Goal: Download file/media

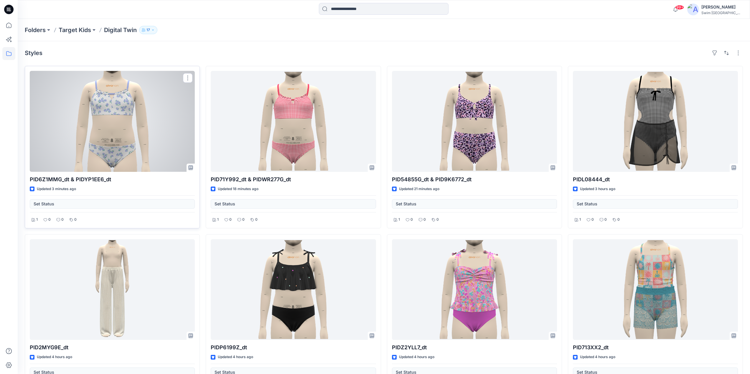
click at [87, 179] on p "PID6Z1MMG_dt & PIDYP1EE6_dt" at bounding box center [112, 180] width 165 height 8
click at [76, 179] on p "PID6Z1MMG_dt & PIDYP1EE6_dt" at bounding box center [112, 180] width 165 height 8
click at [56, 180] on p "PID6Z1MMG_dt & PIDYP1EE6_dt" at bounding box center [112, 180] width 165 height 8
click at [114, 127] on div at bounding box center [112, 121] width 165 height 101
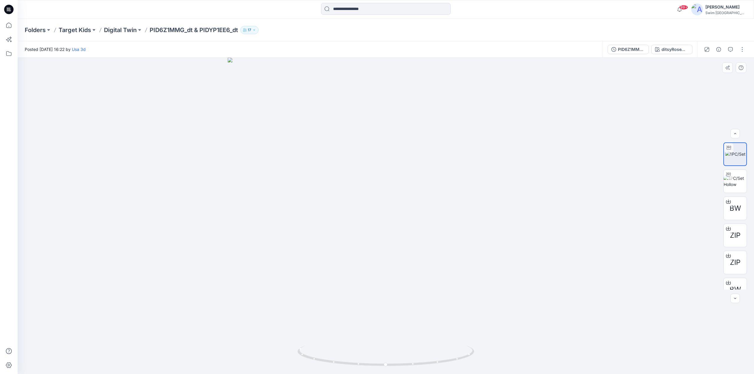
scroll to position [12, 0]
click at [726, 219] on icon at bounding box center [728, 217] width 5 height 5
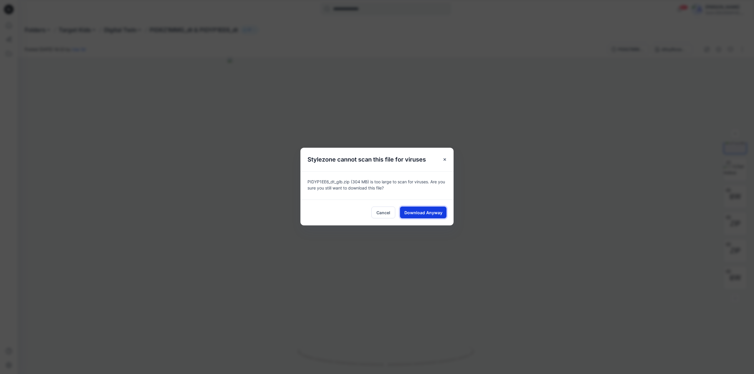
click at [416, 213] on span "Download Anyway" at bounding box center [423, 213] width 38 height 6
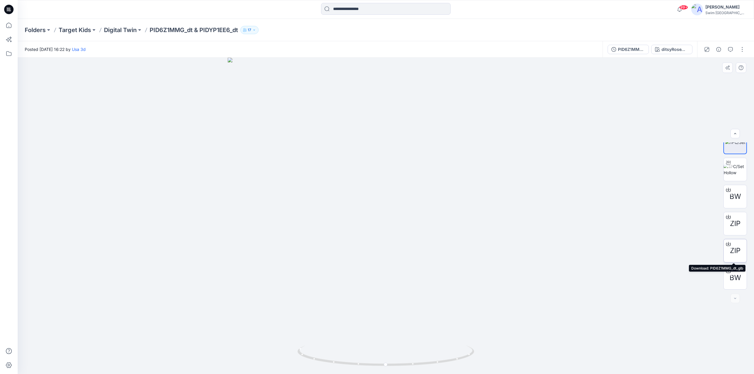
click at [726, 245] on icon at bounding box center [728, 244] width 5 height 5
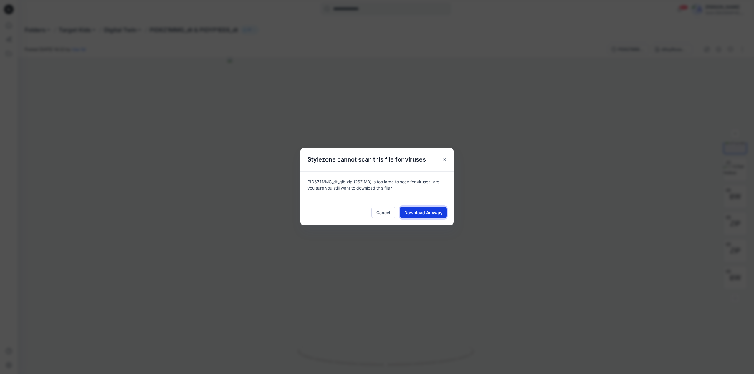
click at [418, 214] on span "Download Anyway" at bounding box center [423, 213] width 38 height 6
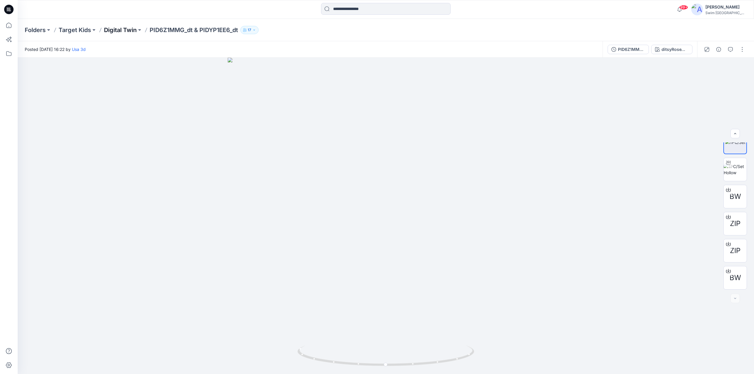
click at [116, 30] on p "Digital Twin" at bounding box center [120, 30] width 33 height 8
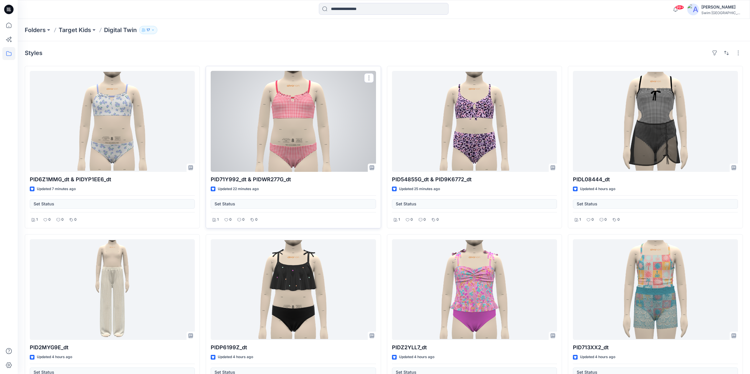
click at [305, 122] on div at bounding box center [293, 121] width 165 height 101
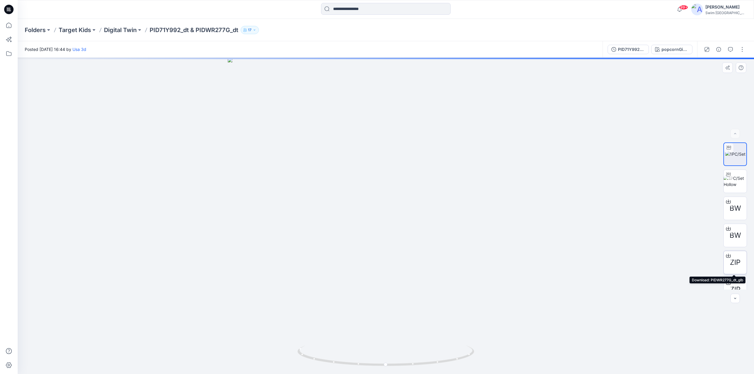
click at [730, 262] on span "ZIP" at bounding box center [735, 262] width 11 height 11
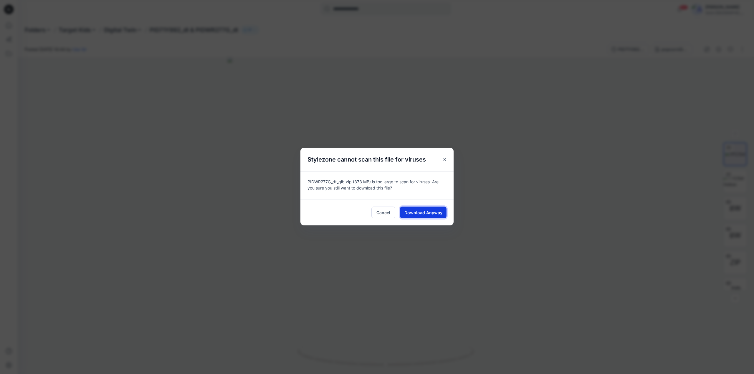
click at [411, 211] on span "Download Anyway" at bounding box center [423, 213] width 38 height 6
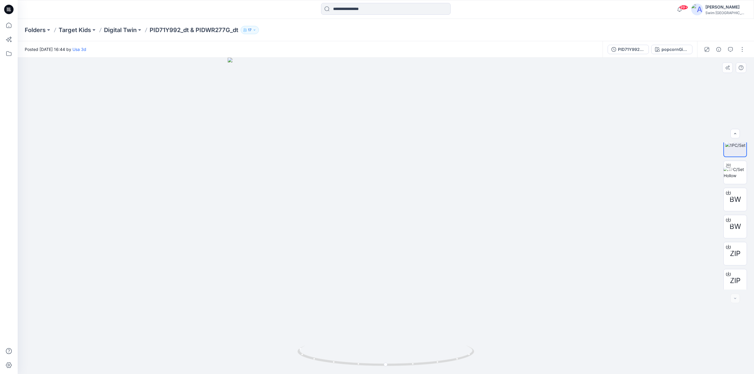
scroll to position [12, 0]
click at [728, 276] on div "ZIP" at bounding box center [736, 278] width 24 height 24
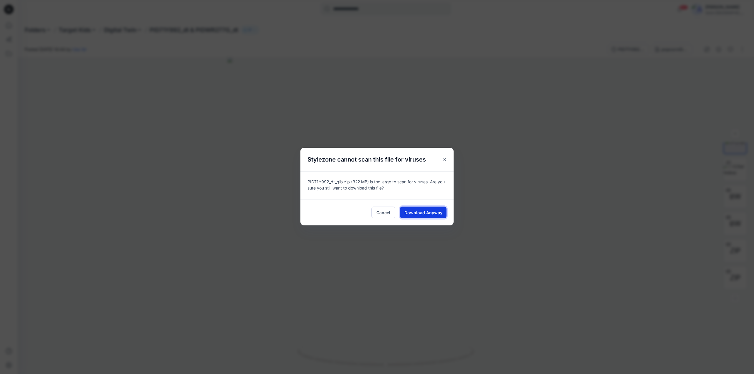
click at [422, 212] on span "Download Anyway" at bounding box center [423, 213] width 38 height 6
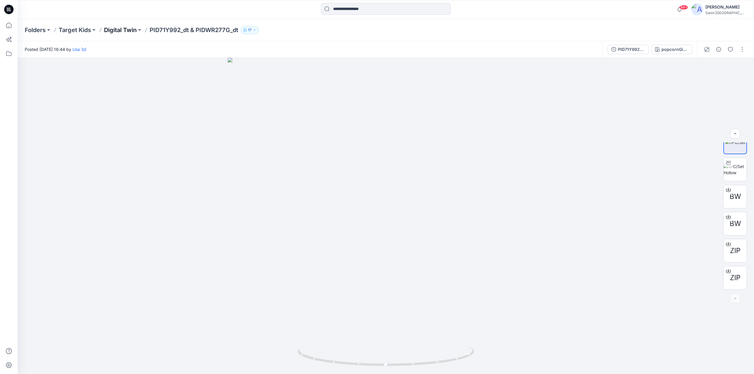
click at [120, 28] on p "Digital Twin" at bounding box center [120, 30] width 33 height 8
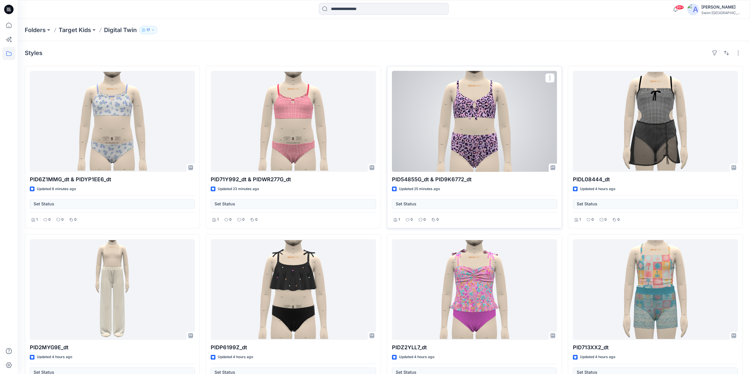
click at [470, 129] on div at bounding box center [474, 121] width 165 height 101
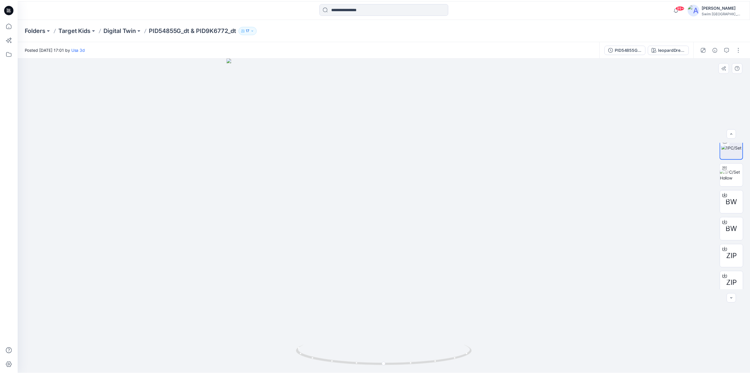
scroll to position [12, 0]
click at [728, 245] on icon at bounding box center [728, 244] width 5 height 5
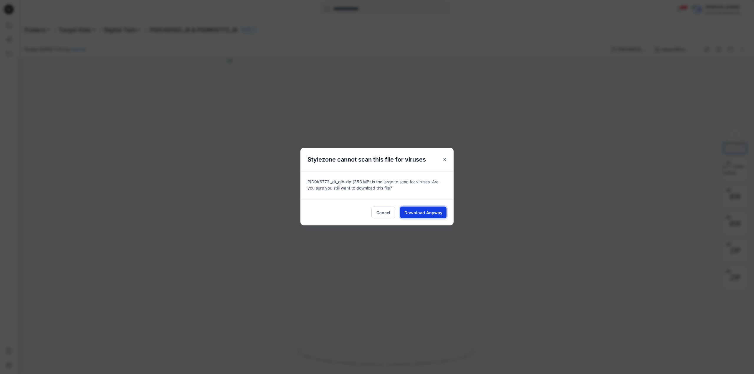
click at [417, 214] on span "Download Anyway" at bounding box center [423, 213] width 38 height 6
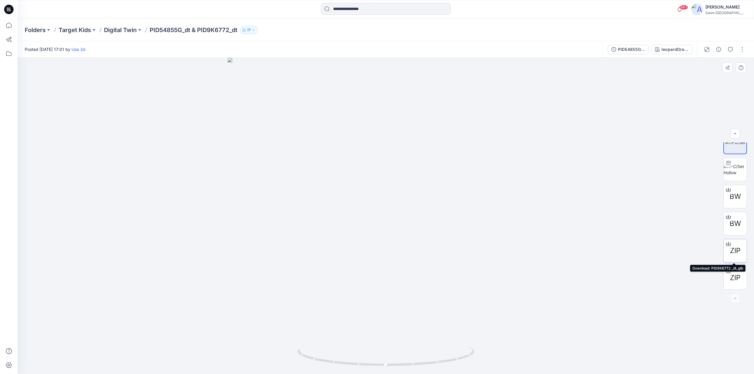
click at [726, 244] on icon at bounding box center [728, 244] width 5 height 5
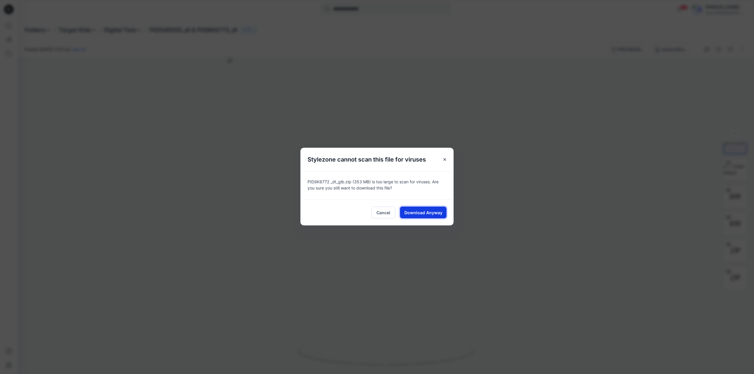
click at [415, 212] on span "Download Anyway" at bounding box center [423, 213] width 38 height 6
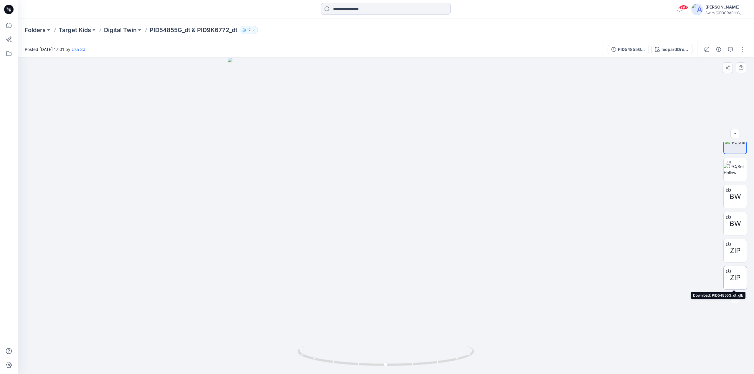
click at [726, 270] on icon at bounding box center [728, 271] width 5 height 5
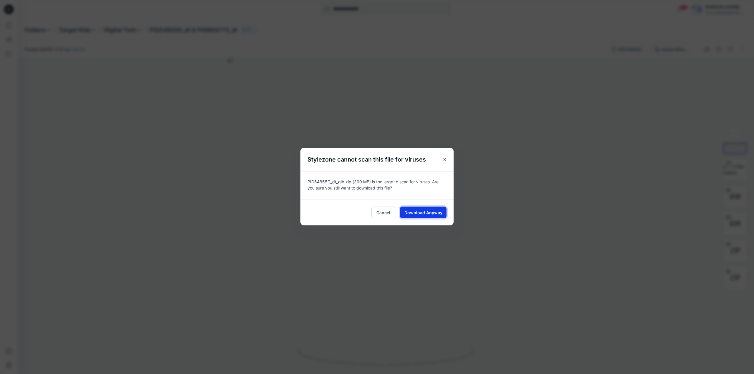
click at [414, 212] on span "Download Anyway" at bounding box center [423, 213] width 38 height 6
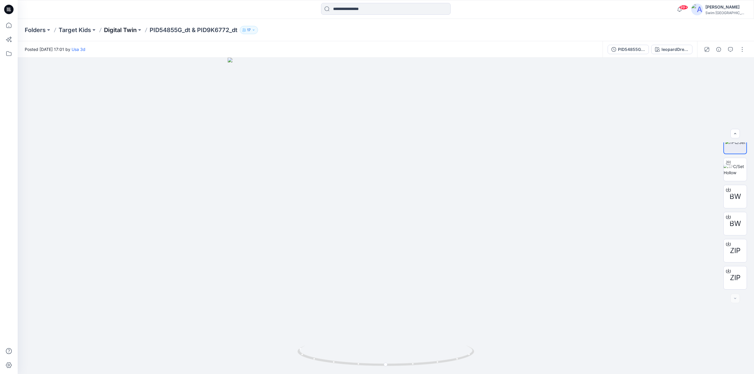
click at [113, 31] on p "Digital Twin" at bounding box center [120, 30] width 33 height 8
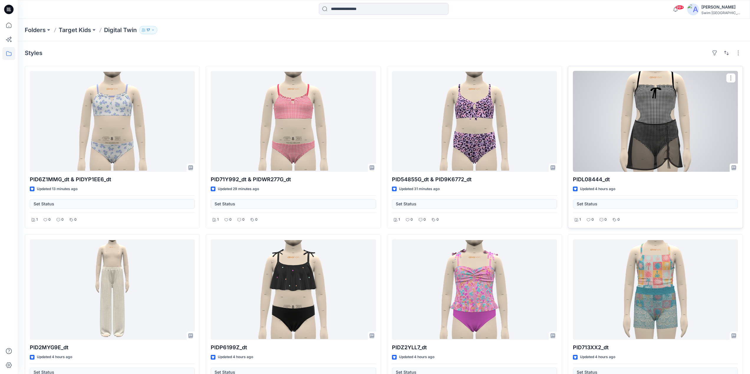
click at [642, 133] on div at bounding box center [655, 121] width 165 height 101
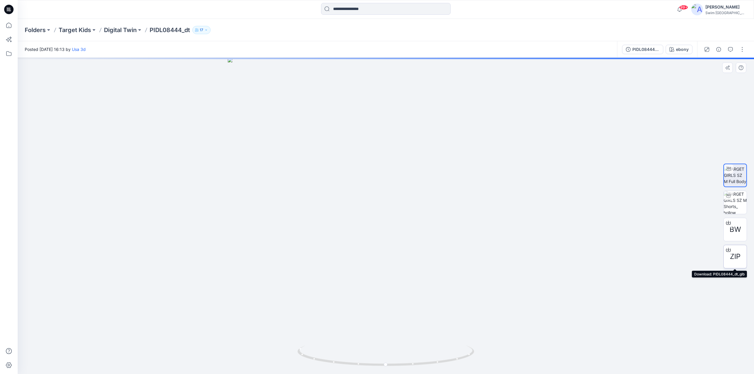
click at [726, 249] on icon at bounding box center [728, 250] width 5 height 5
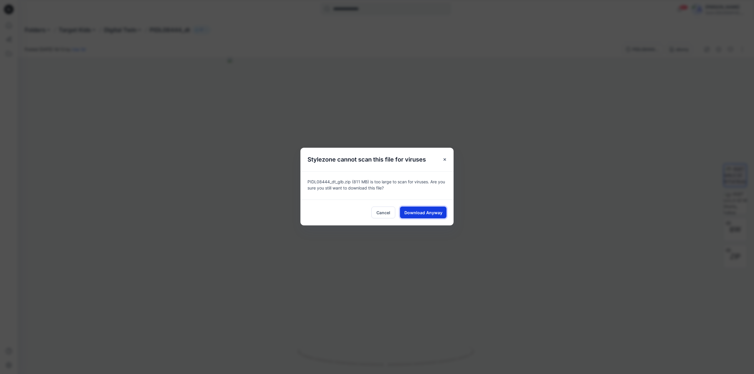
click at [426, 211] on span "Download Anyway" at bounding box center [423, 213] width 38 height 6
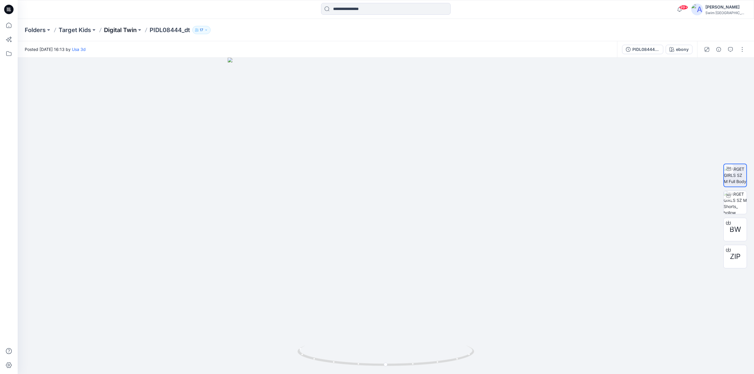
click at [126, 31] on p "Digital Twin" at bounding box center [120, 30] width 33 height 8
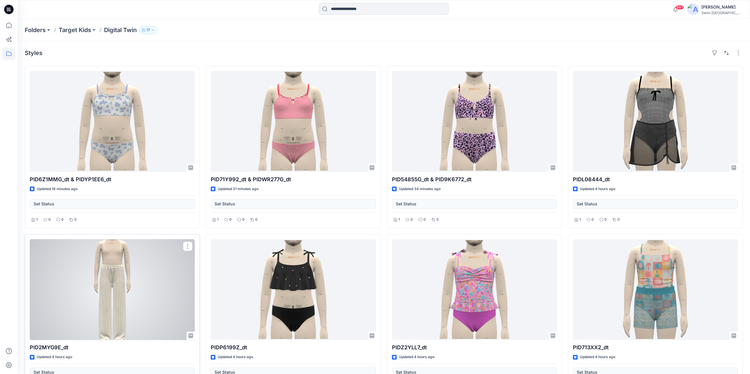
click at [101, 283] on div at bounding box center [112, 290] width 165 height 101
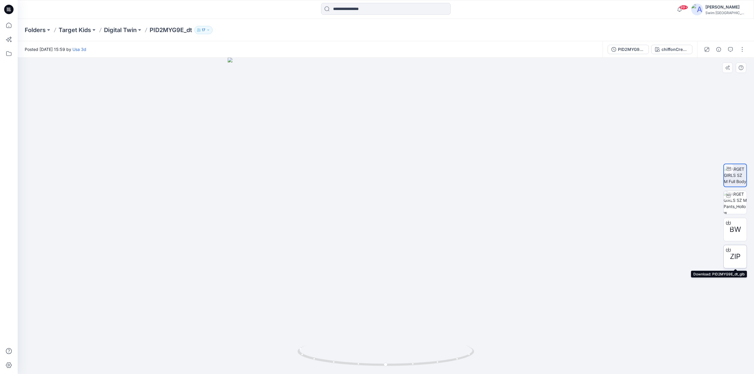
click at [727, 250] on icon at bounding box center [728, 250] width 5 height 5
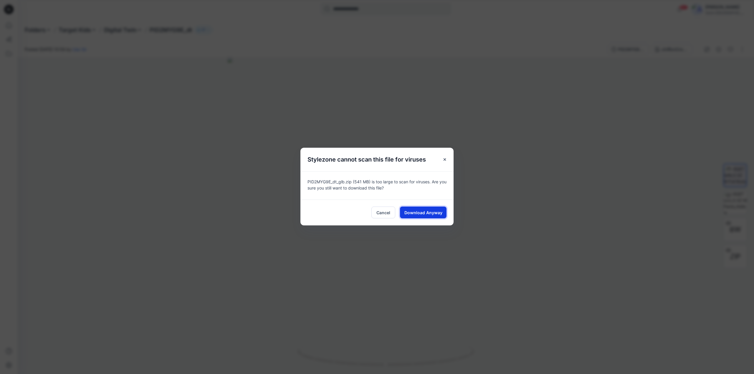
click at [414, 211] on span "Download Anyway" at bounding box center [423, 213] width 38 height 6
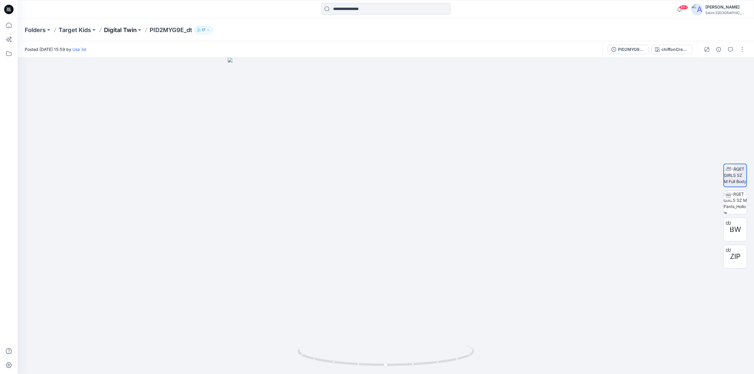
click at [113, 29] on p "Digital Twin" at bounding box center [120, 30] width 33 height 8
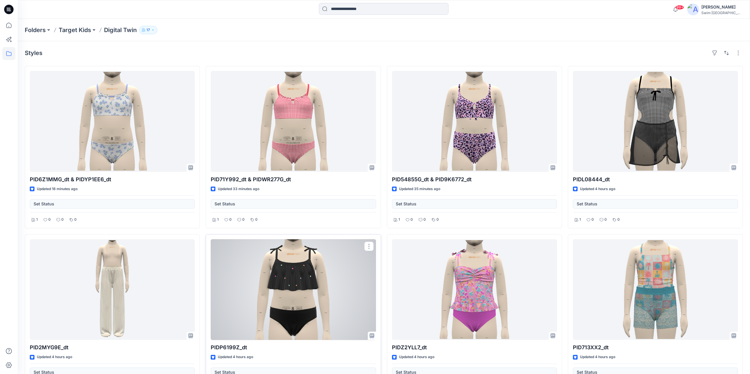
click at [292, 281] on div at bounding box center [293, 290] width 165 height 101
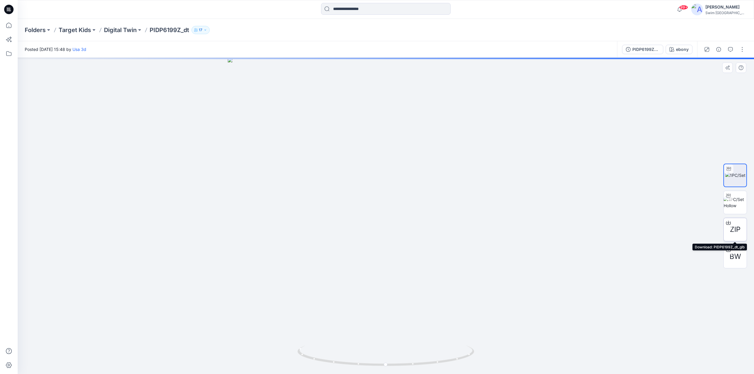
click at [728, 223] on icon at bounding box center [728, 222] width 2 height 3
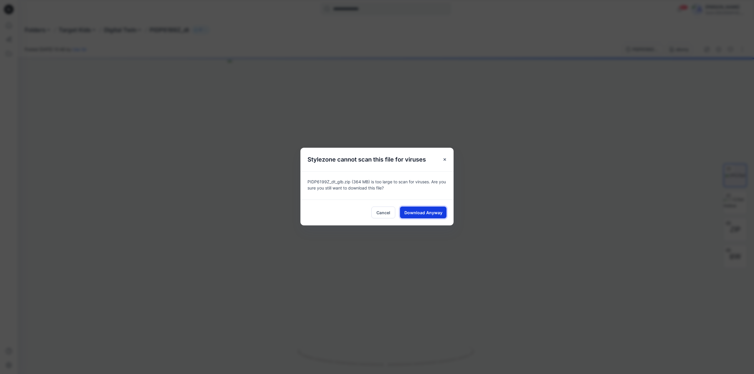
click at [424, 211] on span "Download Anyway" at bounding box center [423, 213] width 38 height 6
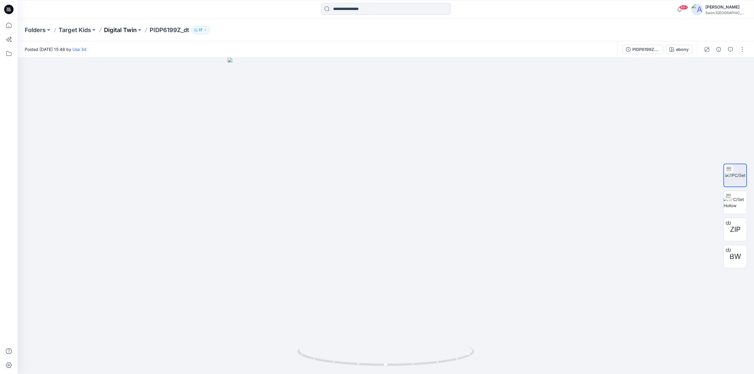
click at [113, 29] on p "Digital Twin" at bounding box center [120, 30] width 33 height 8
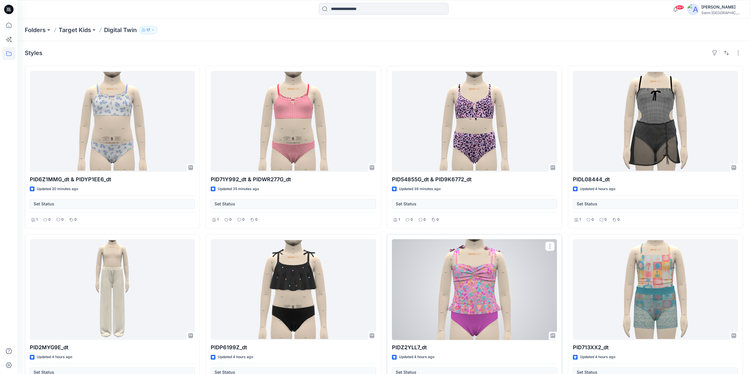
click at [468, 289] on div at bounding box center [474, 290] width 165 height 101
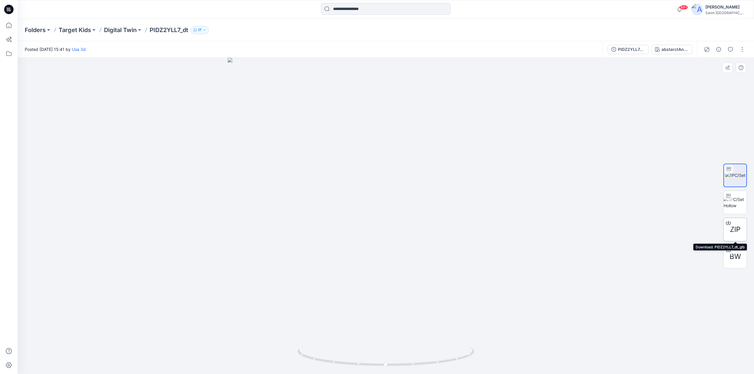
click at [728, 222] on icon at bounding box center [728, 223] width 5 height 5
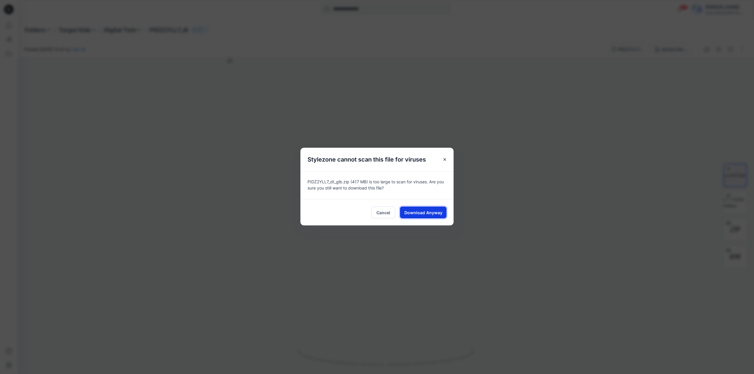
click at [423, 212] on span "Download Anyway" at bounding box center [423, 213] width 38 height 6
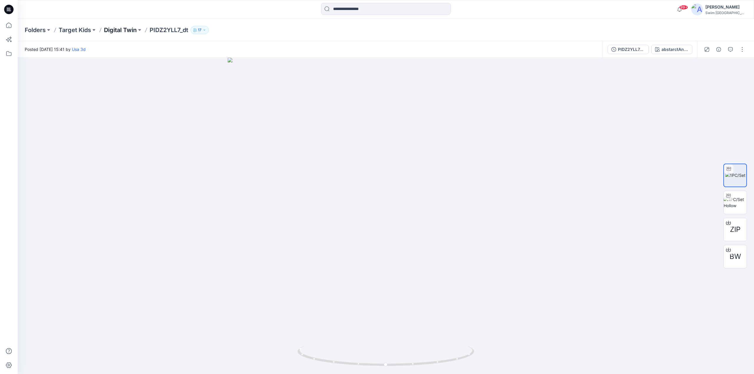
click at [111, 27] on p "Digital Twin" at bounding box center [120, 30] width 33 height 8
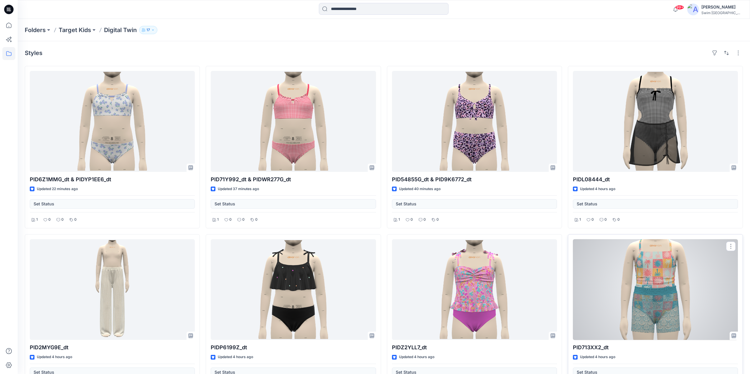
click at [657, 291] on div at bounding box center [655, 290] width 165 height 101
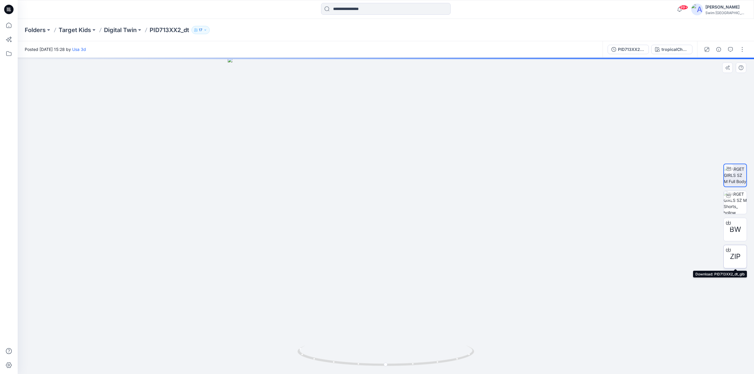
click at [728, 250] on icon at bounding box center [728, 250] width 5 height 5
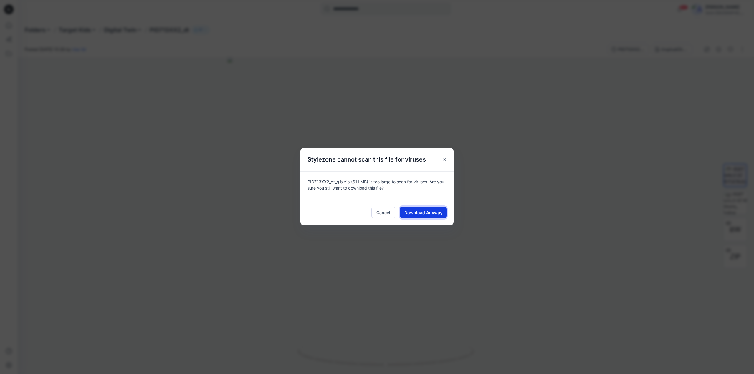
click at [421, 211] on span "Download Anyway" at bounding box center [423, 213] width 38 height 6
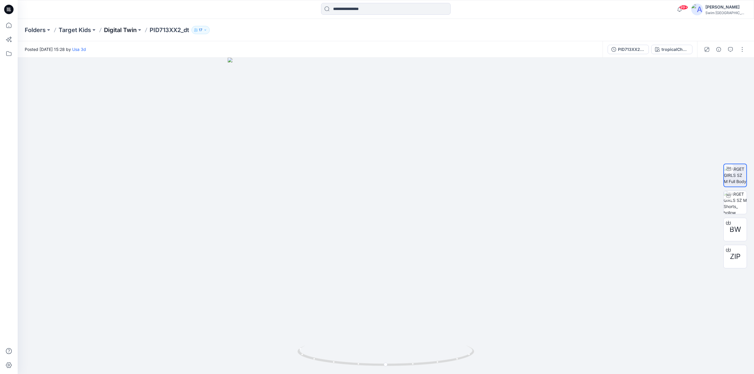
click at [113, 30] on p "Digital Twin" at bounding box center [120, 30] width 33 height 8
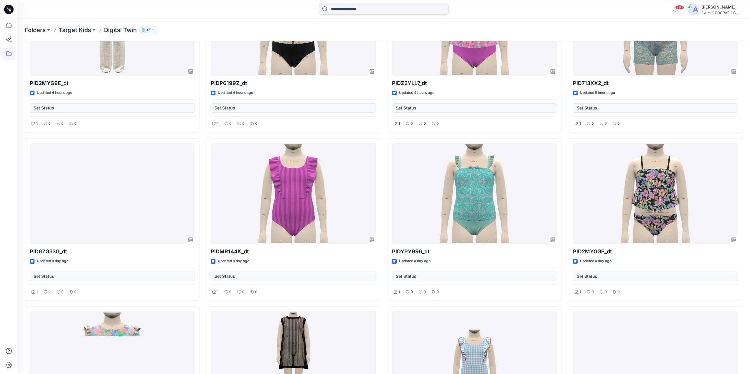
scroll to position [273, 0]
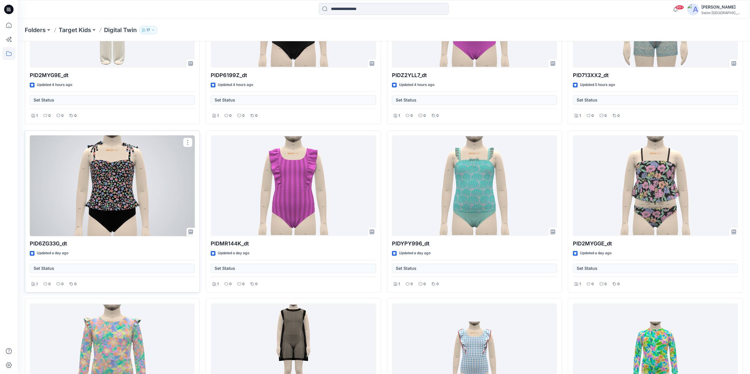
click at [102, 196] on div at bounding box center [112, 186] width 165 height 101
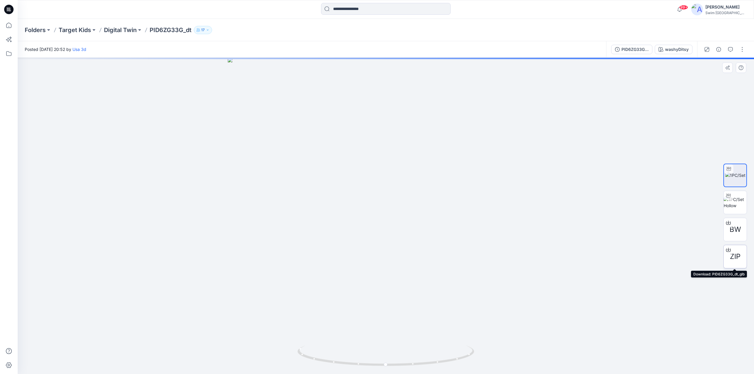
click at [728, 250] on icon at bounding box center [728, 249] width 2 height 3
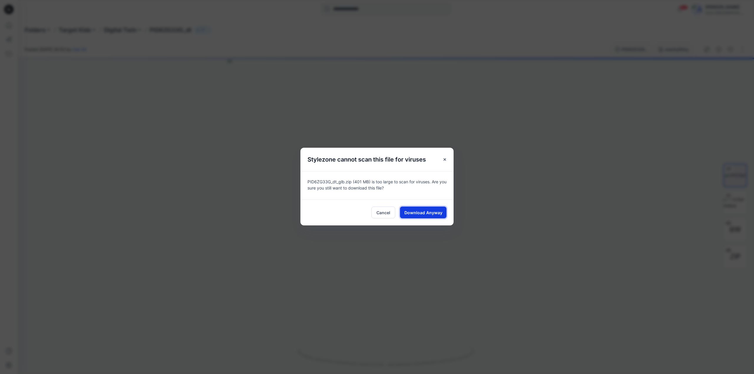
click at [426, 213] on span "Download Anyway" at bounding box center [423, 213] width 38 height 6
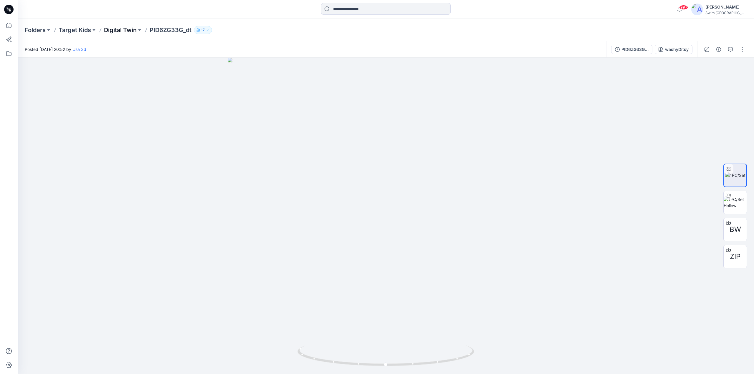
click at [118, 31] on p "Digital Twin" at bounding box center [120, 30] width 33 height 8
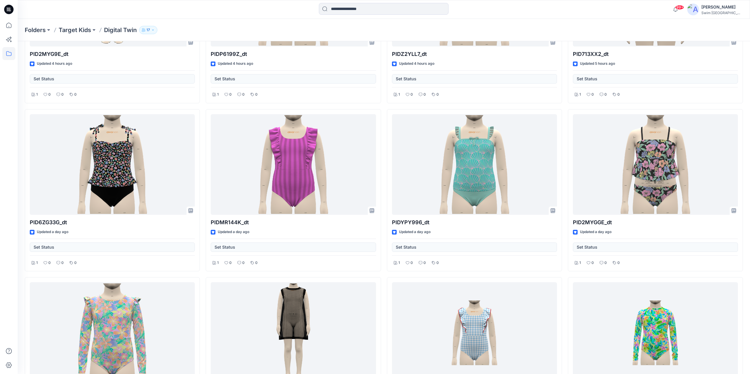
scroll to position [301, 0]
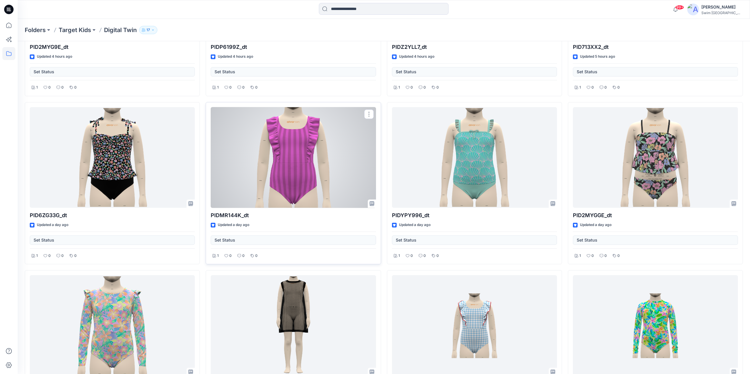
click at [281, 167] on div at bounding box center [293, 157] width 165 height 101
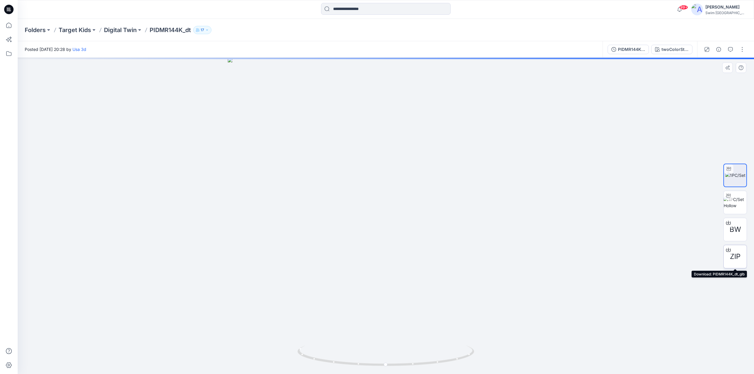
click at [729, 250] on icon at bounding box center [728, 250] width 5 height 5
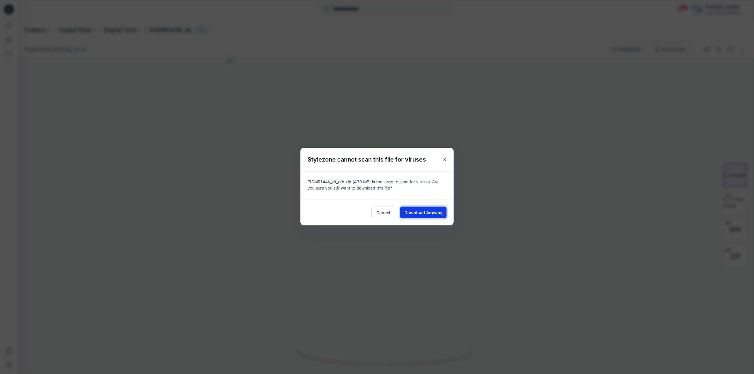
click at [428, 212] on span "Download Anyway" at bounding box center [423, 213] width 38 height 6
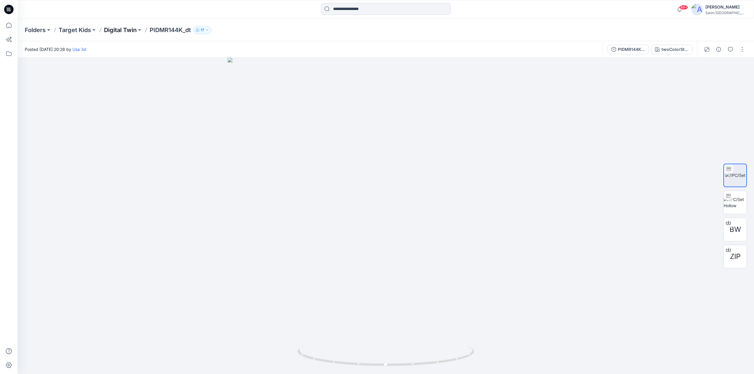
click at [113, 28] on p "Digital Twin" at bounding box center [120, 30] width 33 height 8
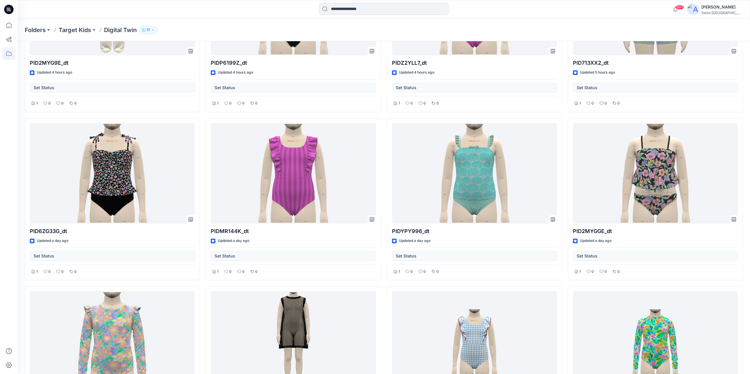
scroll to position [287, 0]
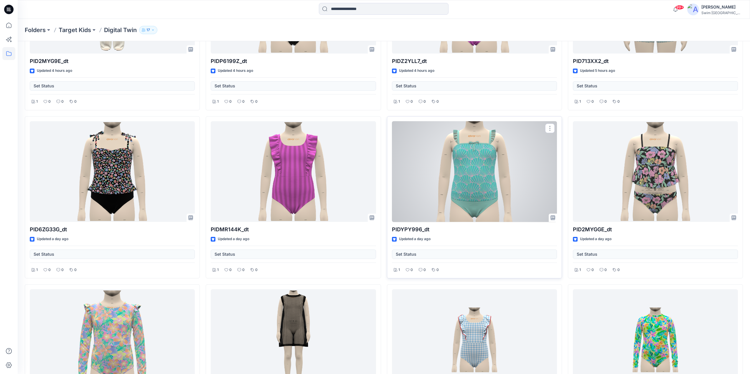
drag, startPoint x: 464, startPoint y: 174, endPoint x: 459, endPoint y: 170, distance: 6.7
click at [459, 170] on div at bounding box center [474, 171] width 165 height 101
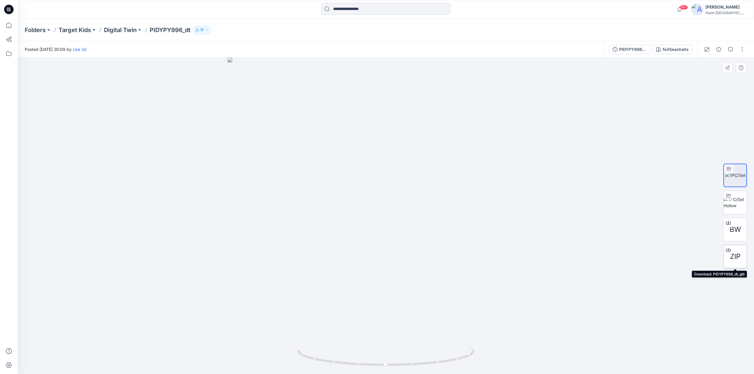
click at [727, 250] on icon at bounding box center [728, 250] width 5 height 5
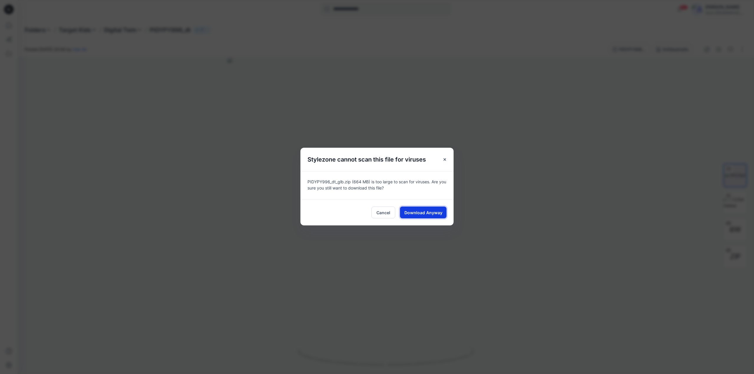
click at [426, 212] on span "Download Anyway" at bounding box center [423, 213] width 38 height 6
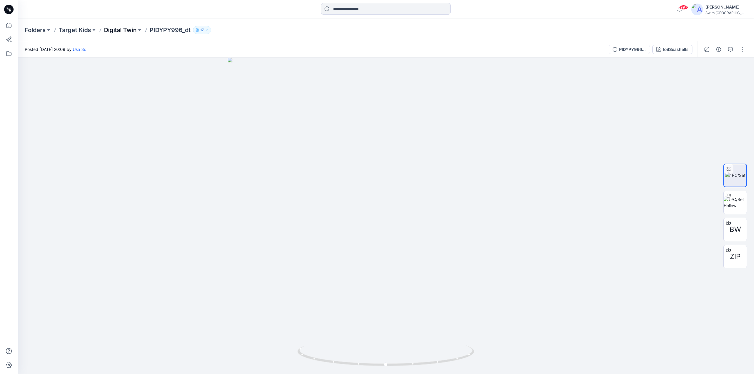
click at [117, 29] on p "Digital Twin" at bounding box center [120, 30] width 33 height 8
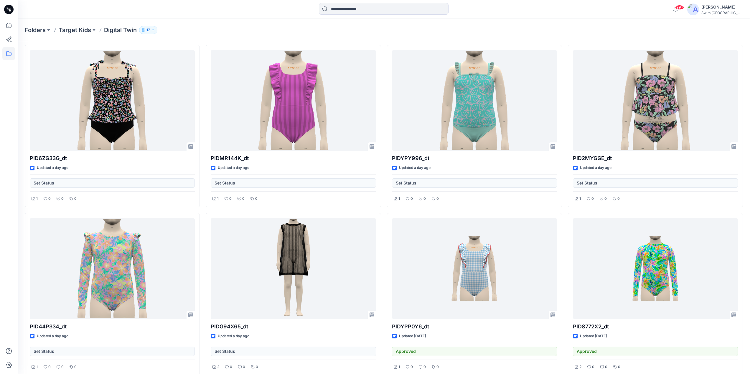
scroll to position [361, 0]
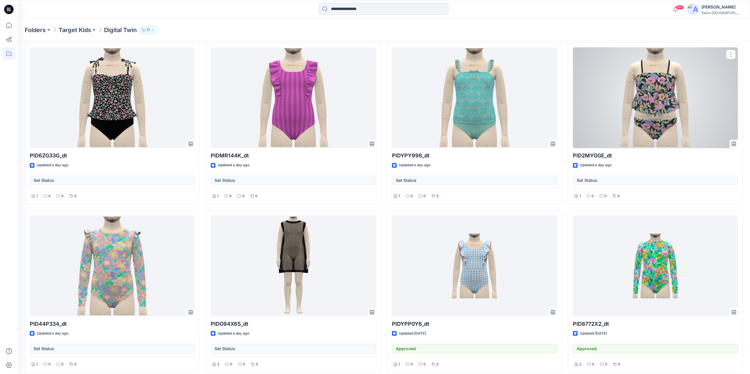
drag, startPoint x: 635, startPoint y: 108, endPoint x: 617, endPoint y: 109, distance: 18.0
click at [617, 109] on div at bounding box center [655, 97] width 165 height 101
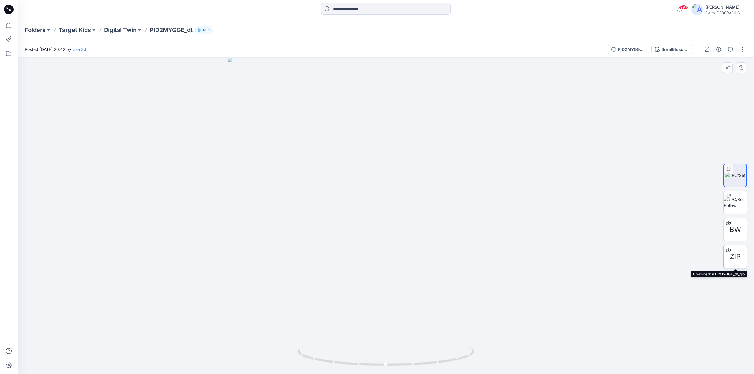
click at [727, 250] on icon at bounding box center [728, 250] width 5 height 5
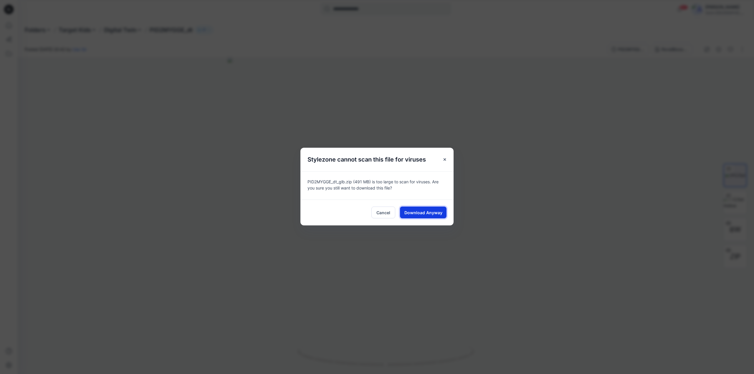
click at [429, 212] on span "Download Anyway" at bounding box center [423, 213] width 38 height 6
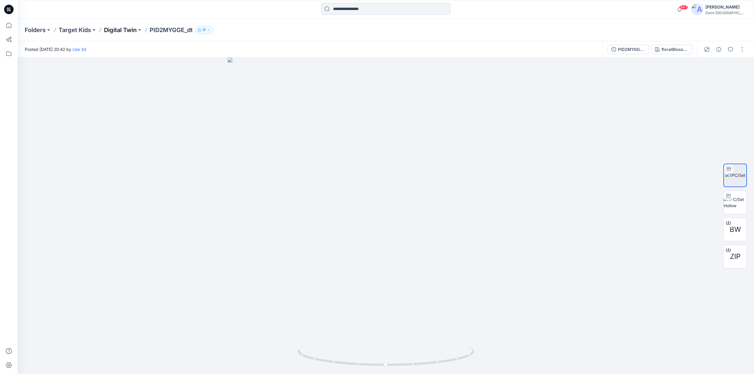
click at [110, 31] on p "Digital Twin" at bounding box center [120, 30] width 33 height 8
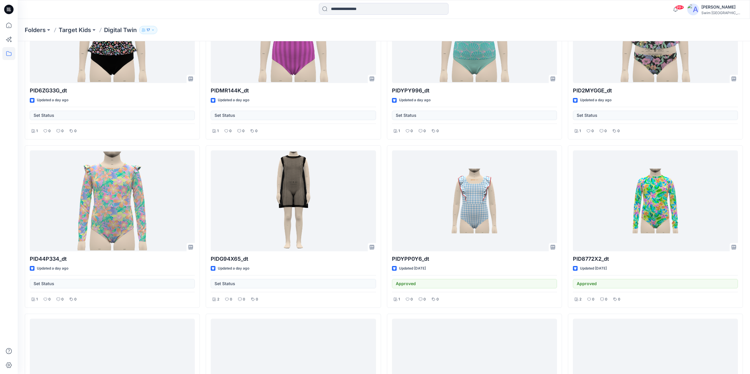
scroll to position [427, 0]
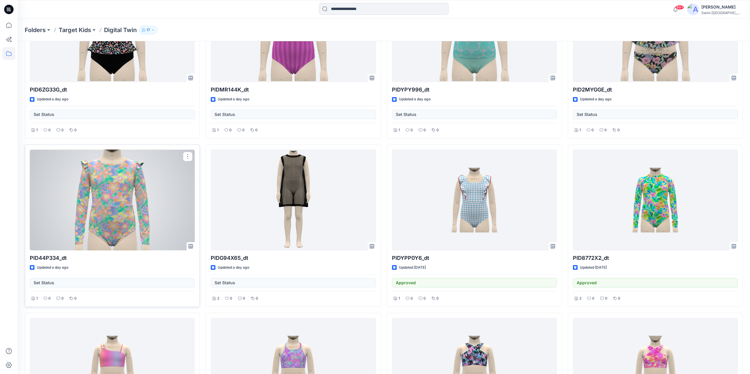
click at [105, 204] on div at bounding box center [112, 200] width 165 height 101
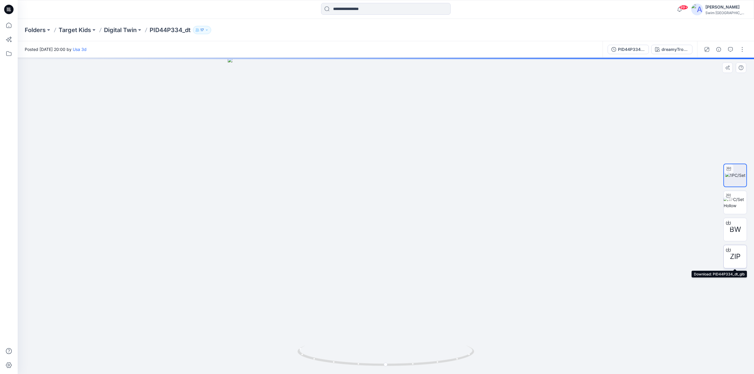
click at [727, 250] on icon at bounding box center [728, 250] width 5 height 5
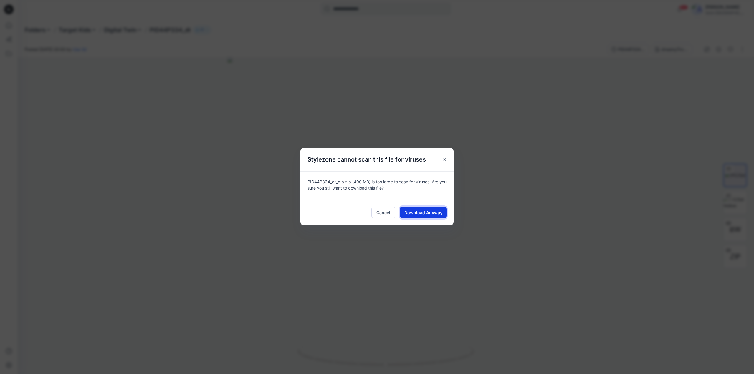
click at [418, 212] on span "Download Anyway" at bounding box center [423, 213] width 38 height 6
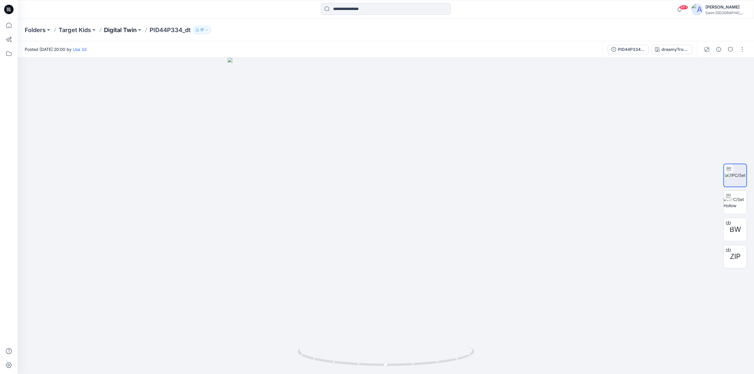
click at [122, 28] on p "Digital Twin" at bounding box center [120, 30] width 33 height 8
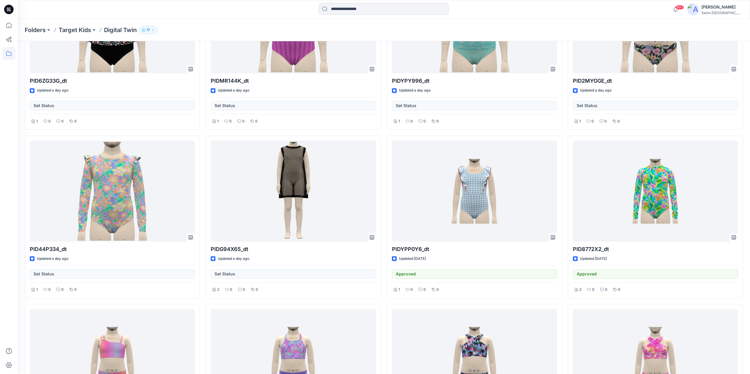
scroll to position [437, 0]
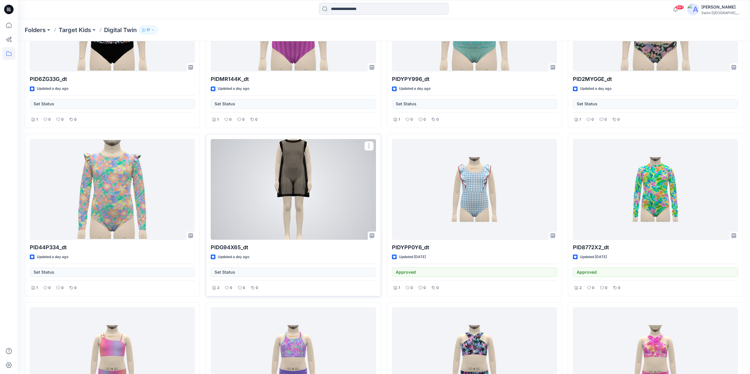
click at [290, 189] on div at bounding box center [293, 189] width 165 height 101
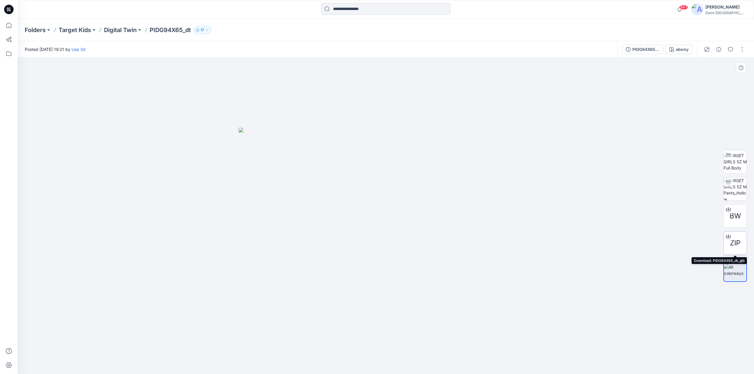
click at [727, 235] on icon at bounding box center [728, 236] width 5 height 5
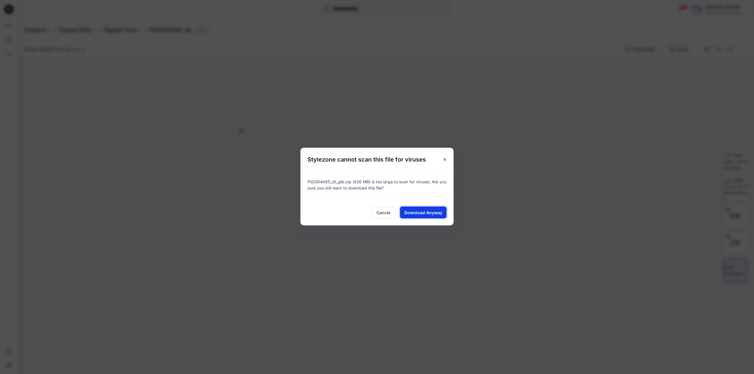
click at [432, 214] on span "Download Anyway" at bounding box center [423, 213] width 38 height 6
